Goal: Contribute content: Add original content to the website for others to see

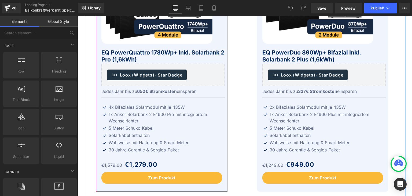
scroll to position [268, 0]
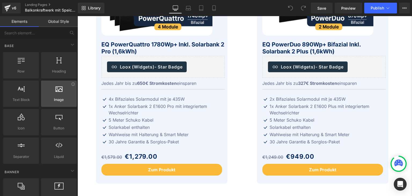
click at [55, 99] on span "Image" at bounding box center [59, 100] width 32 height 6
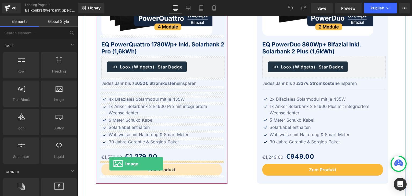
drag, startPoint x: 132, startPoint y: 112, endPoint x: 109, endPoint y: 164, distance: 56.5
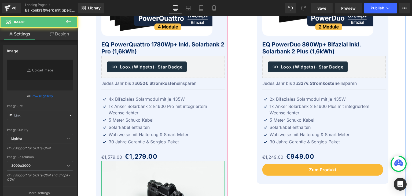
type input "//d1um8515vdn9kb.cloudfront.net/images/parallax.jpg"
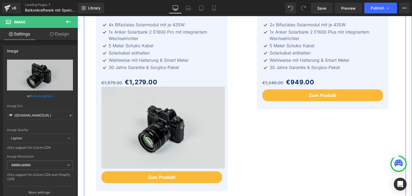
scroll to position [375, 0]
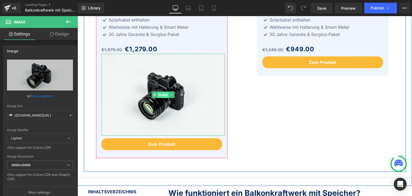
click at [158, 94] on span "Image" at bounding box center [163, 94] width 12 height 6
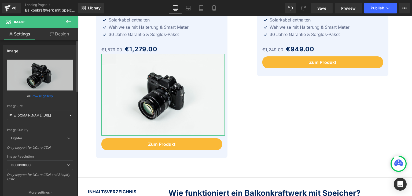
click at [36, 95] on link "Browse gallery" at bounding box center [41, 95] width 23 height 9
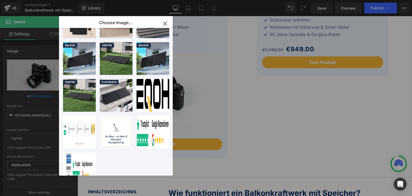
scroll to position [238, 0]
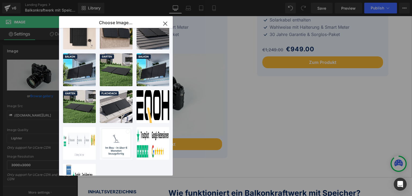
click at [164, 25] on icon "button" at bounding box center [165, 23] width 9 height 9
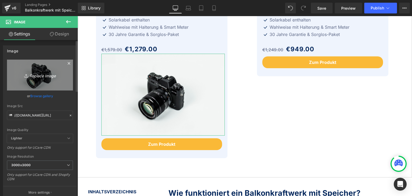
click at [36, 76] on icon "Replace Image" at bounding box center [40, 75] width 43 height 7
type input "C:\fakepath\300-new.png"
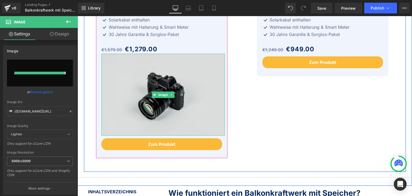
type input "https://ucarecdn.com/92bb8b75-eba4-43e4-963e-90d8bbe02951/-/format/auto/-/previ…"
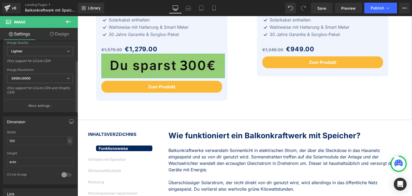
scroll to position [107, 0]
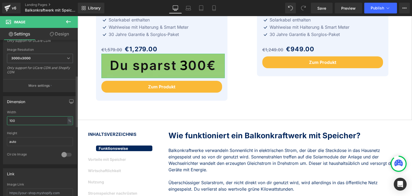
drag, startPoint x: 16, startPoint y: 120, endPoint x: 5, endPoint y: 120, distance: 11.3
click at [5, 120] on div "100% Width 100 % % px auto Height auto 0 Circle Image" at bounding box center [39, 137] width 73 height 54
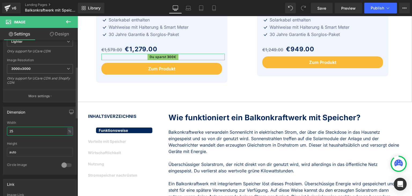
scroll to position [80, 0]
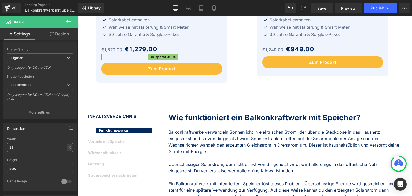
type input "25"
click at [58, 34] on link "Design" at bounding box center [59, 34] width 39 height 12
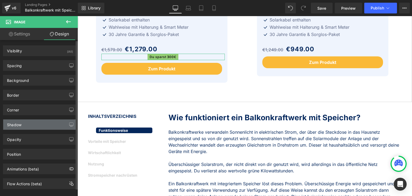
click at [29, 123] on div "Shadow" at bounding box center [39, 124] width 73 height 10
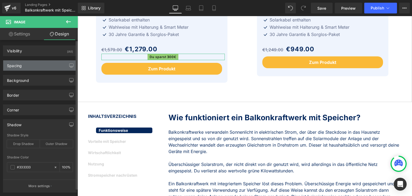
click at [29, 64] on div "Spacing" at bounding box center [39, 65] width 73 height 10
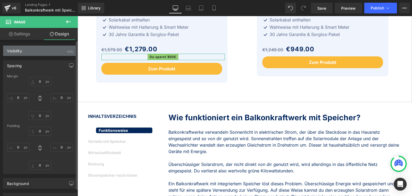
click at [30, 52] on div "Visibility (All)" at bounding box center [39, 51] width 73 height 10
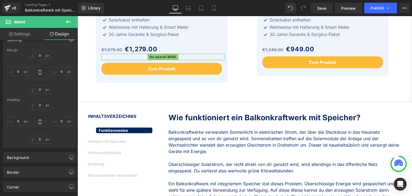
click at [22, 32] on link "Settings" at bounding box center [19, 34] width 39 height 12
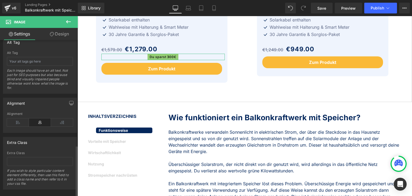
scroll to position [319, 0]
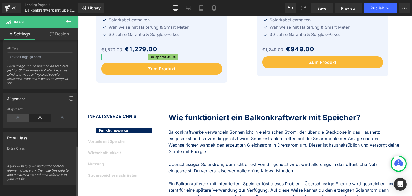
click at [16, 114] on icon at bounding box center [18, 118] width 22 height 8
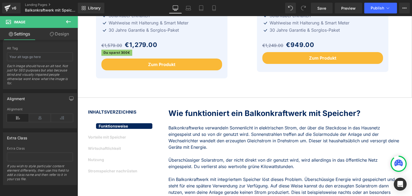
scroll to position [322, 0]
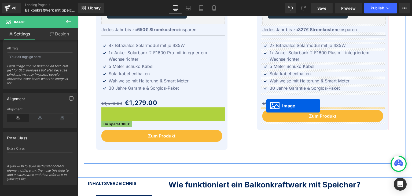
drag, startPoint x: 105, startPoint y: 110, endPoint x: 266, endPoint y: 106, distance: 161.2
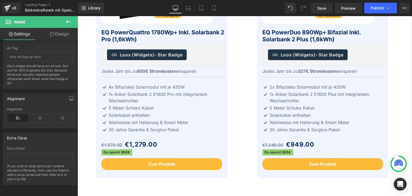
scroll to position [263, 0]
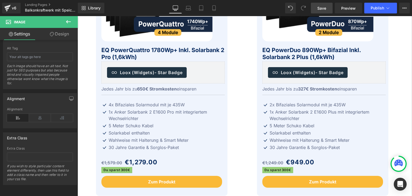
click at [323, 8] on span "Save" at bounding box center [321, 8] width 9 height 6
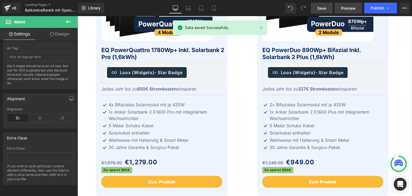
click at [344, 9] on span "Preview" at bounding box center [348, 8] width 14 height 6
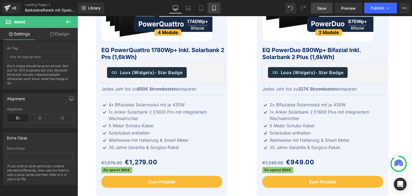
click at [213, 8] on icon at bounding box center [213, 7] width 5 height 5
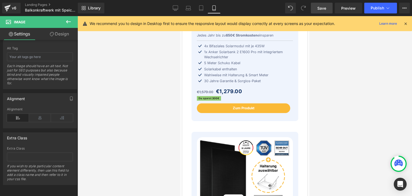
scroll to position [278, 0]
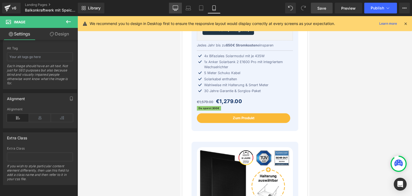
click at [176, 7] on icon at bounding box center [175, 7] width 5 height 5
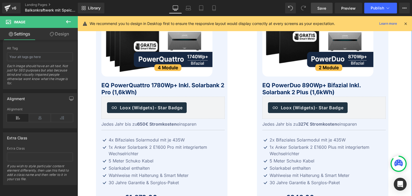
scroll to position [218, 0]
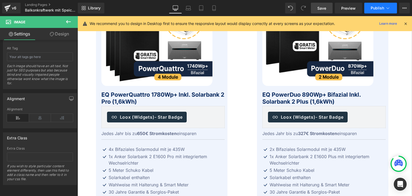
click at [374, 7] on span "Publish" at bounding box center [377, 8] width 13 height 4
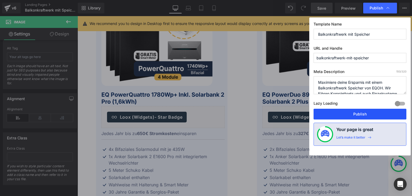
click at [355, 113] on button "Publish" at bounding box center [359, 114] width 93 height 11
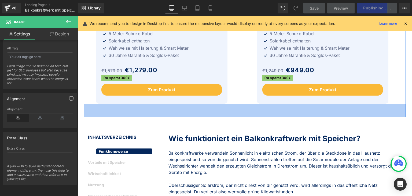
scroll to position [352, 0]
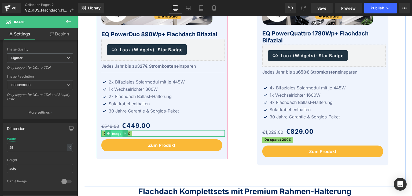
click at [113, 134] on span "Image" at bounding box center [117, 133] width 12 height 6
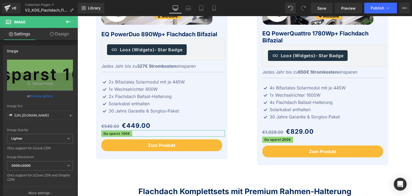
click at [58, 35] on link "Design" at bounding box center [59, 34] width 39 height 12
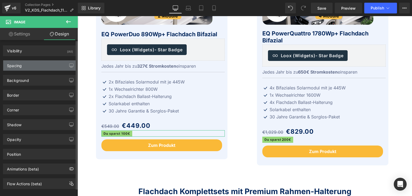
click at [28, 65] on div "Spacing" at bounding box center [39, 65] width 73 height 10
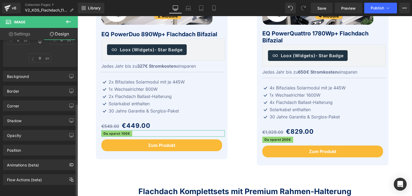
scroll to position [110, 0]
click at [36, 147] on div "Position" at bounding box center [39, 150] width 73 height 10
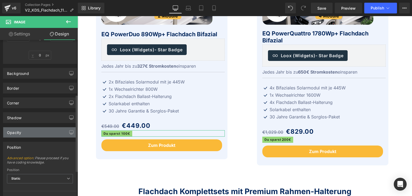
click at [32, 133] on div "Opacity" at bounding box center [39, 132] width 73 height 10
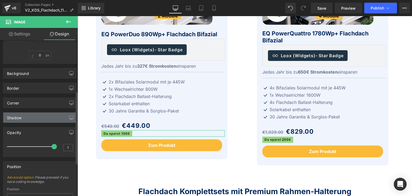
click at [32, 119] on div "Shadow" at bounding box center [39, 117] width 73 height 10
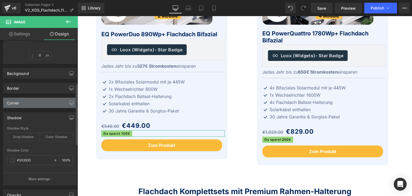
click at [31, 103] on div "Corner" at bounding box center [39, 103] width 73 height 10
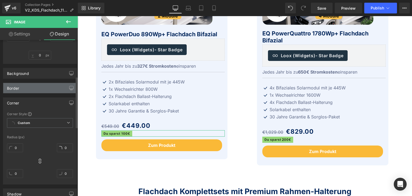
click at [29, 90] on div "Border" at bounding box center [39, 88] width 73 height 10
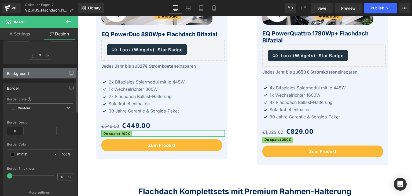
click at [38, 72] on div "Background" at bounding box center [39, 73] width 73 height 10
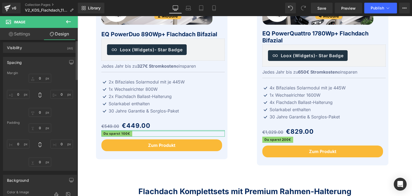
scroll to position [0, 0]
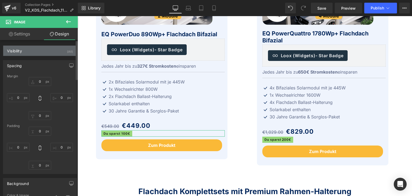
click at [36, 51] on div "Visibility (All)" at bounding box center [39, 51] width 73 height 10
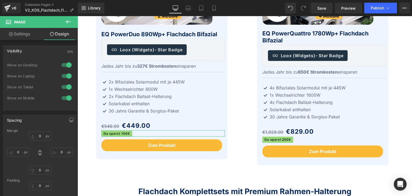
click at [26, 35] on link "Settings" at bounding box center [19, 34] width 39 height 12
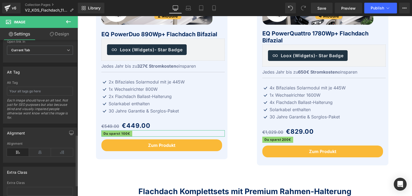
scroll to position [295, 0]
